Goal: Information Seeking & Learning: Learn about a topic

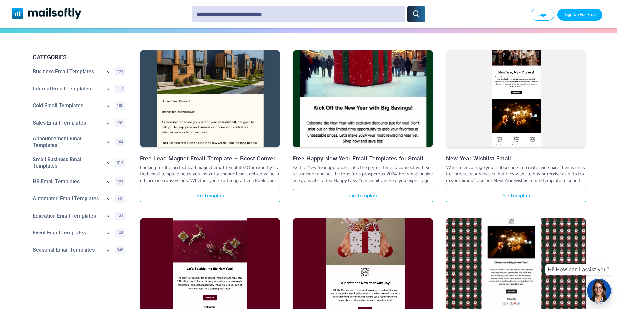
scroll to position [97, 0]
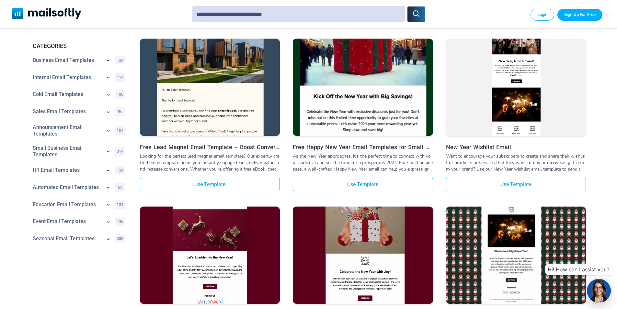
click at [107, 62] on icon at bounding box center [108, 60] width 8 height 8
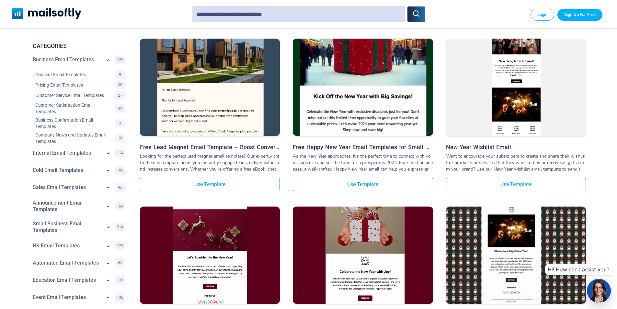
click at [107, 62] on icon at bounding box center [108, 60] width 6 height 6
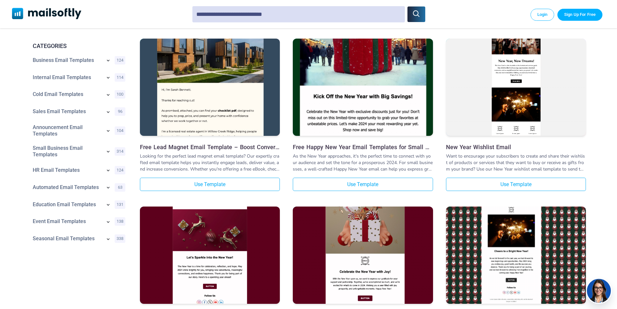
click at [108, 173] on icon at bounding box center [108, 170] width 6 height 6
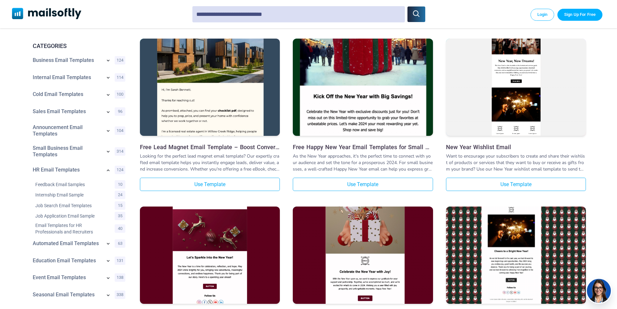
click at [108, 173] on icon at bounding box center [108, 170] width 6 height 6
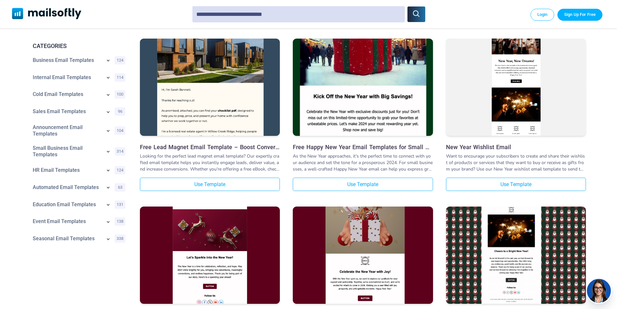
click at [109, 80] on icon at bounding box center [108, 77] width 6 height 6
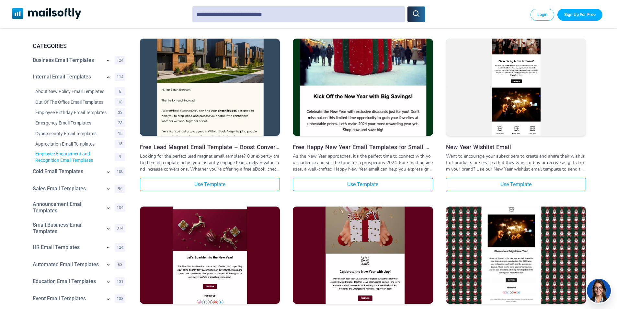
click at [68, 162] on link "Employee Engagement and Recognition Email Templates" at bounding box center [70, 156] width 71 height 13
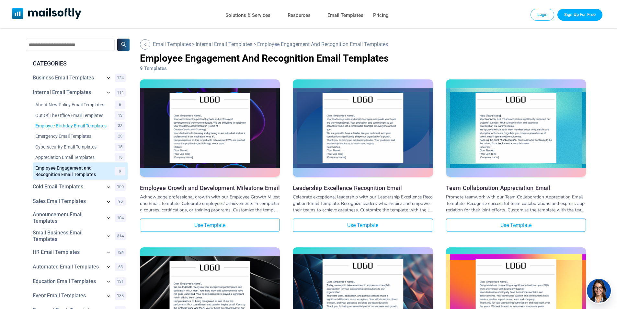
click at [68, 129] on link "Employee Birthday Email Templates" at bounding box center [70, 125] width 71 height 6
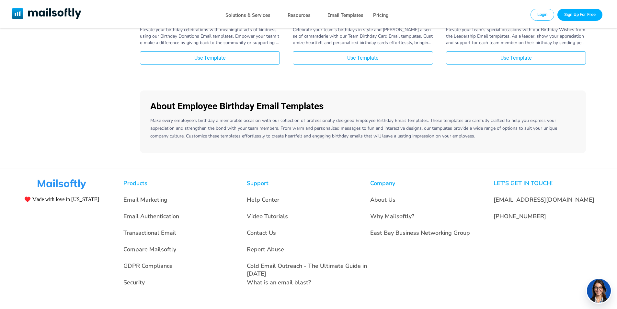
scroll to position [1849, 0]
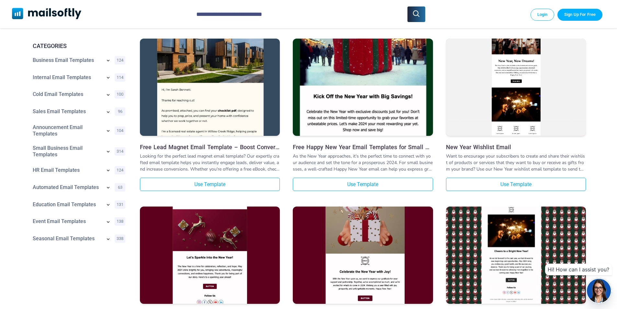
click at [293, 13] on input "text" at bounding box center [298, 14] width 213 height 16
type input "*****"
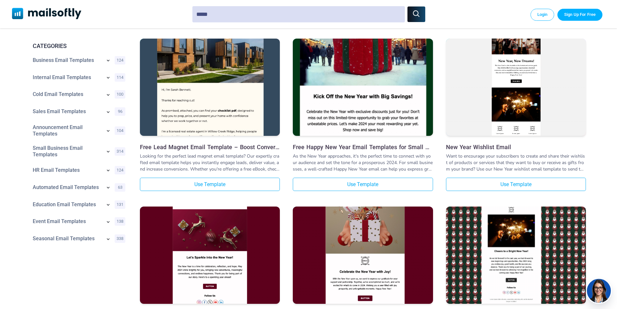
click at [422, 10] on button "submit" at bounding box center [415, 14] width 17 height 16
type input "*****"
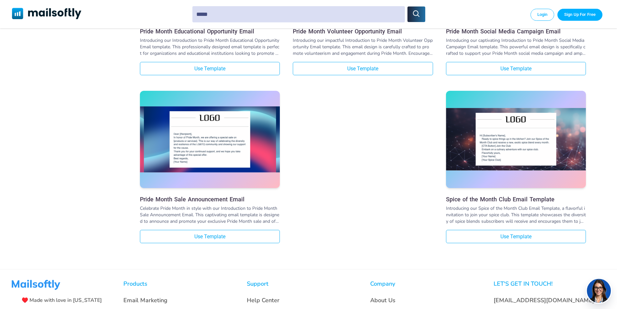
scroll to position [1748, 0]
